Goal: Transaction & Acquisition: Purchase product/service

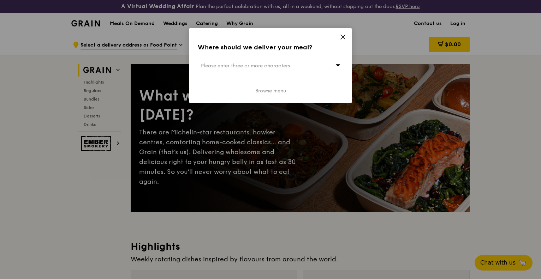
click at [262, 88] on link "Browse menu" at bounding box center [270, 91] width 31 height 7
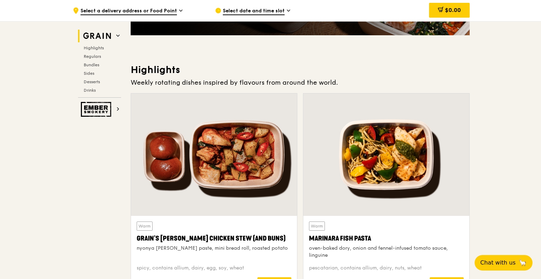
scroll to position [283, 0]
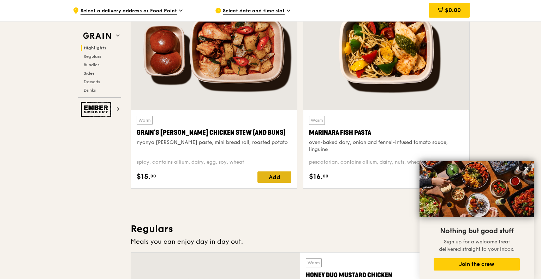
click at [274, 177] on div "Add" at bounding box center [275, 177] width 34 height 11
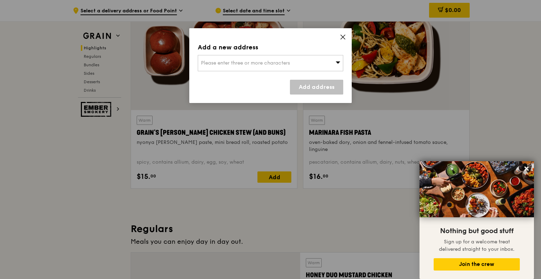
click at [346, 35] on div "Add a new address Please enter three or more characters Add address" at bounding box center [270, 65] width 163 height 75
click at [349, 35] on div "Add a new address Please enter three or more characters Add address" at bounding box center [270, 65] width 163 height 75
click at [343, 36] on icon at bounding box center [343, 37] width 4 height 4
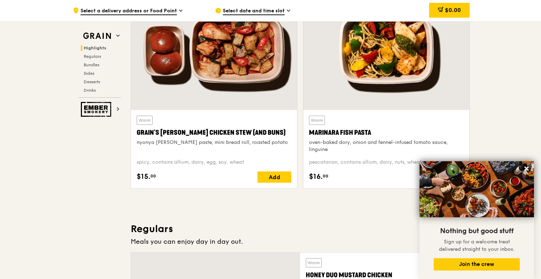
click at [202, 117] on div "Warm Grain's [PERSON_NAME] Chicken Stew (and buns) nyonya [PERSON_NAME] paste, …" at bounding box center [214, 134] width 155 height 37
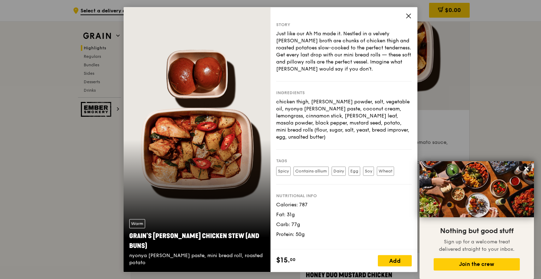
click at [404, 21] on div "Story Just like our Ah Ma made it. Nestled in a velvety [PERSON_NAME] broth are…" at bounding box center [344, 128] width 147 height 243
click at [405, 18] on div "Story Just like our Ah Ma made it. Nestled in a velvety [PERSON_NAME] broth are…" at bounding box center [344, 128] width 147 height 243
click at [408, 16] on icon at bounding box center [409, 16] width 4 height 4
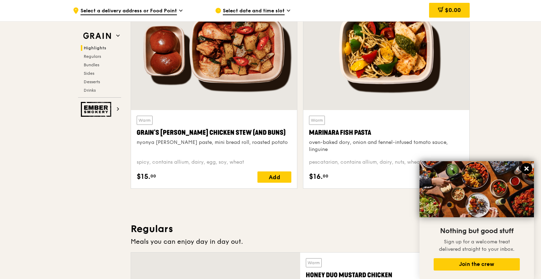
click at [526, 169] on icon at bounding box center [527, 169] width 4 height 4
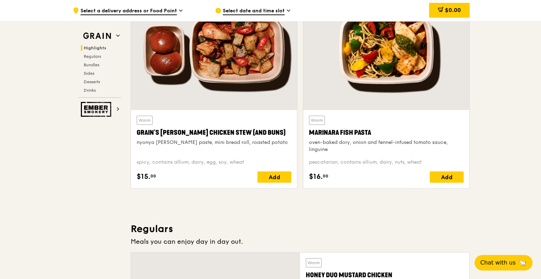
click at [379, 95] on div at bounding box center [387, 49] width 166 height 123
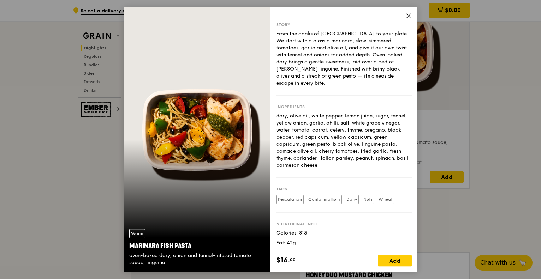
scroll to position [15, 0]
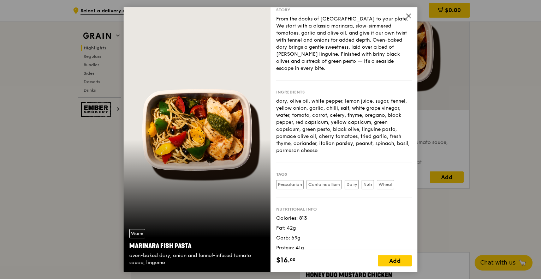
click at [407, 16] on icon at bounding box center [409, 16] width 6 height 6
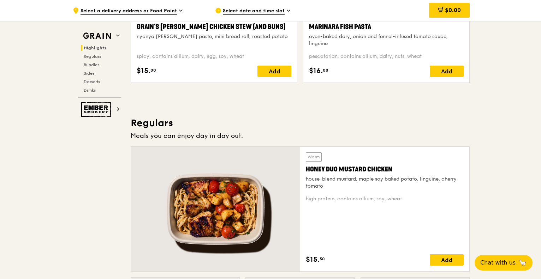
scroll to position [424, 0]
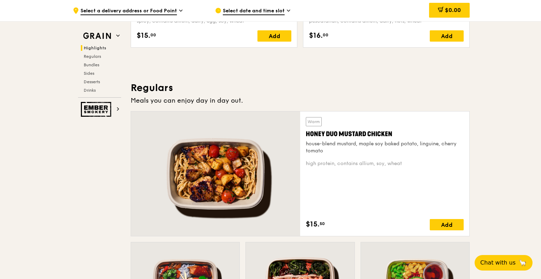
click at [238, 170] on div at bounding box center [215, 174] width 169 height 125
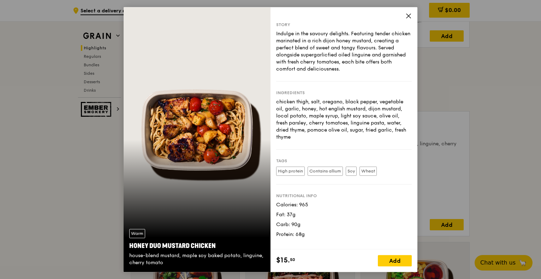
click at [408, 18] on icon at bounding box center [409, 16] width 6 height 6
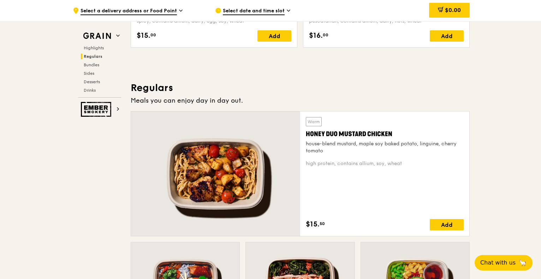
scroll to position [530, 0]
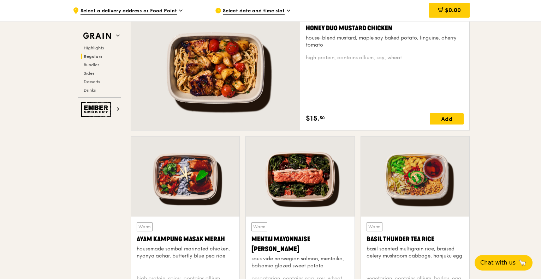
click at [181, 181] on div at bounding box center [185, 177] width 108 height 80
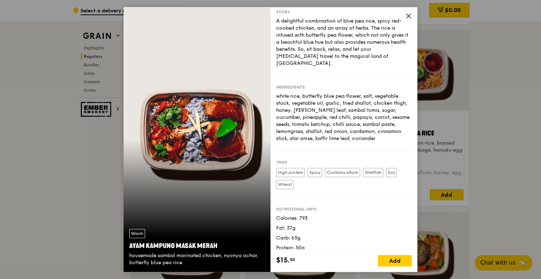
scroll to position [707, 0]
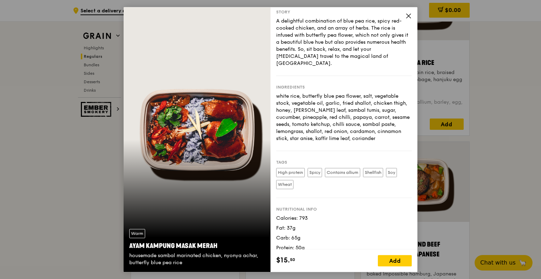
click at [408, 16] on icon at bounding box center [409, 16] width 6 height 6
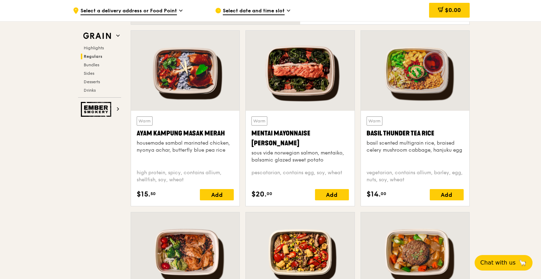
scroll to position [565, 0]
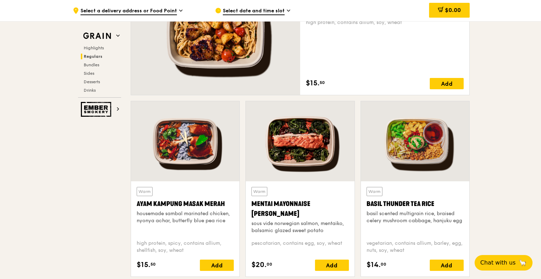
click at [300, 113] on div at bounding box center [300, 141] width 108 height 80
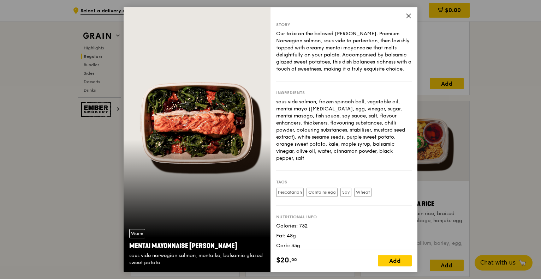
scroll to position [22, 0]
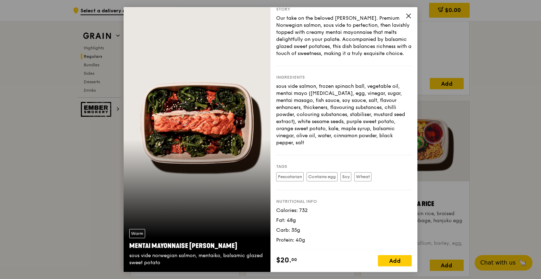
click at [408, 18] on icon at bounding box center [409, 16] width 6 height 6
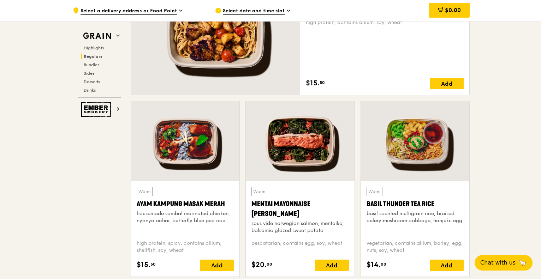
click at [421, 147] on div at bounding box center [415, 141] width 108 height 80
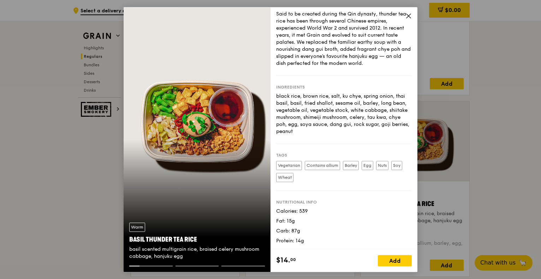
scroll to position [636, 0]
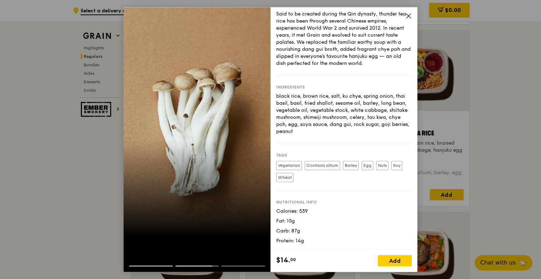
click at [408, 21] on div "Story Said to be created during the Qin dynasty, thunder tea rice has been thro…" at bounding box center [344, 128] width 147 height 243
click at [408, 19] on span at bounding box center [409, 17] width 6 height 8
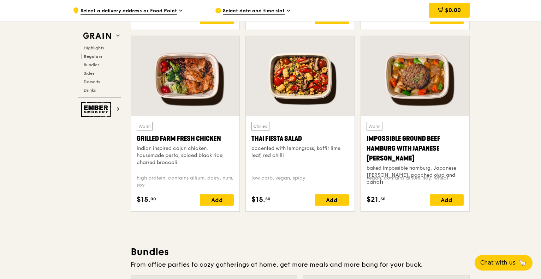
scroll to position [803, 0]
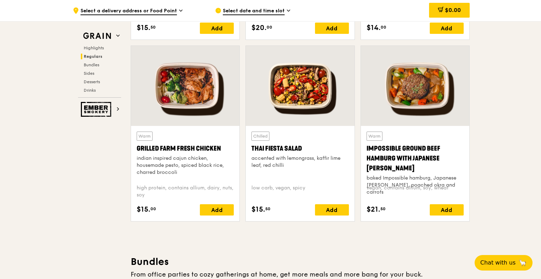
click at [414, 82] on div at bounding box center [415, 86] width 108 height 80
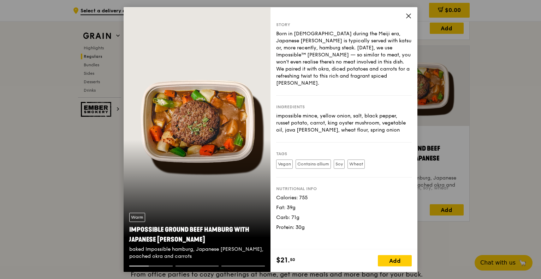
click at [405, 13] on div "Story Born in [DEMOGRAPHIC_DATA] during the Meiji era, Japanese [PERSON_NAME] i…" at bounding box center [344, 128] width 147 height 243
click at [408, 18] on icon at bounding box center [409, 16] width 6 height 6
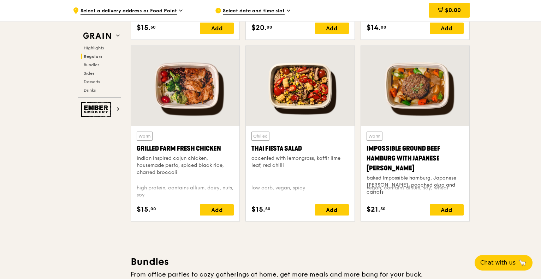
click at [325, 110] on div at bounding box center [300, 86] width 108 height 80
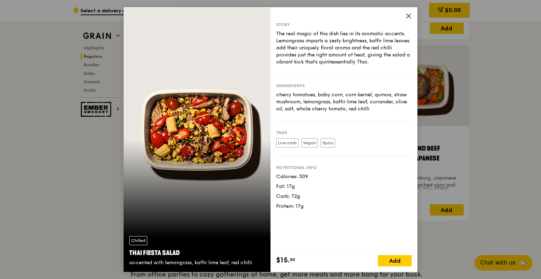
click at [407, 21] on div "Story The real magic of this dish lies in its aromatic accents. Lemongrass impa…" at bounding box center [344, 128] width 147 height 243
click at [407, 20] on span at bounding box center [409, 17] width 6 height 8
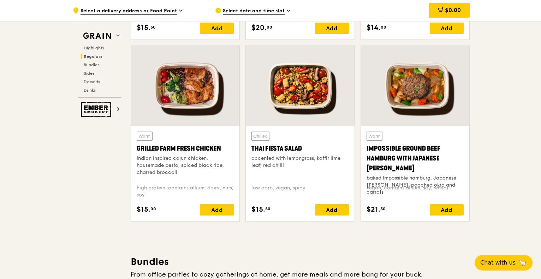
click at [202, 93] on div at bounding box center [185, 86] width 108 height 80
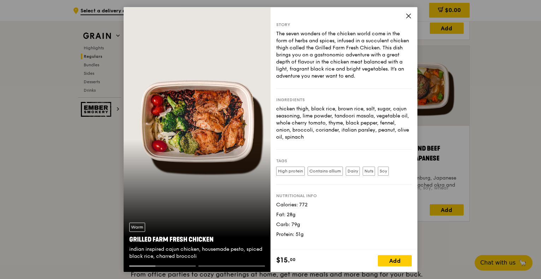
click at [406, 17] on icon at bounding box center [409, 16] width 6 height 6
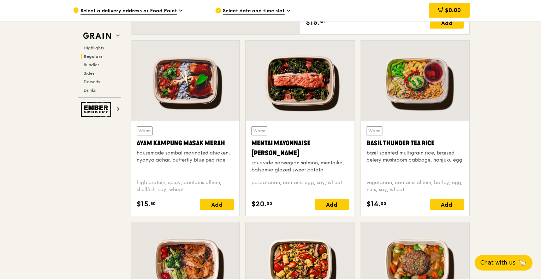
scroll to position [555, 0]
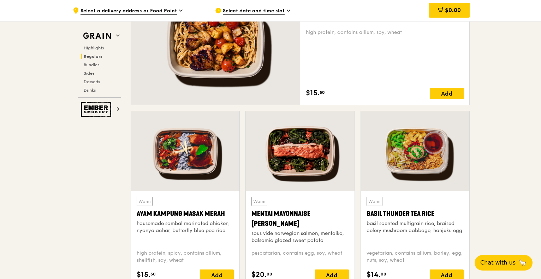
click at [205, 63] on div at bounding box center [215, 42] width 169 height 125
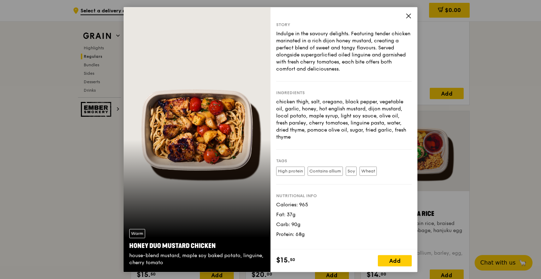
scroll to position [626, 0]
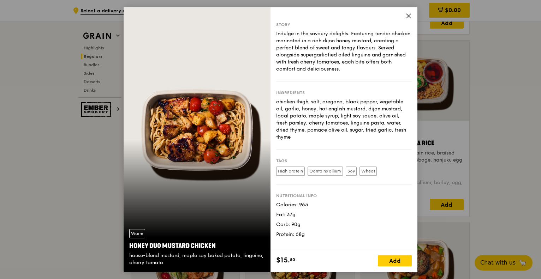
click at [408, 17] on icon at bounding box center [409, 16] width 6 height 6
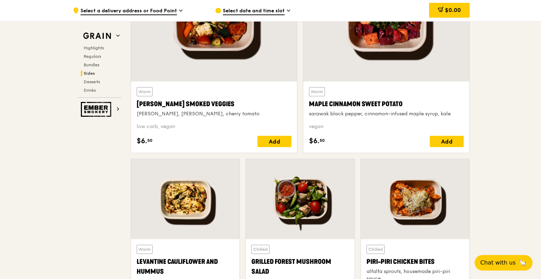
scroll to position [1545, 0]
